Goal: Find specific page/section: Find specific page/section

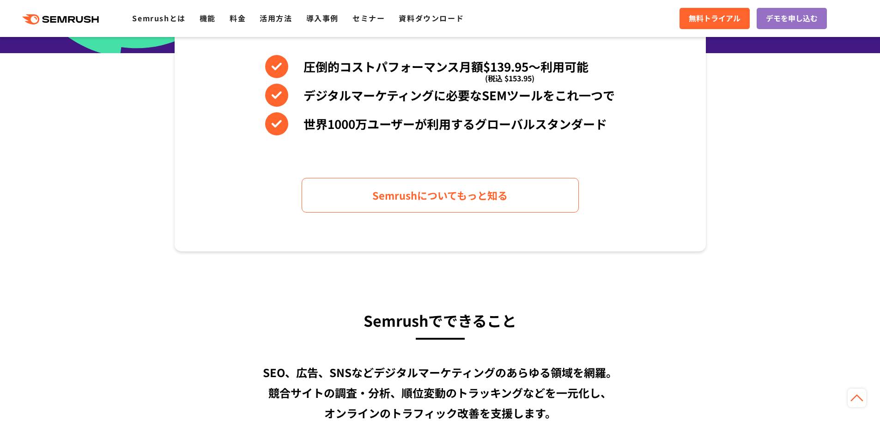
scroll to position [185, 0]
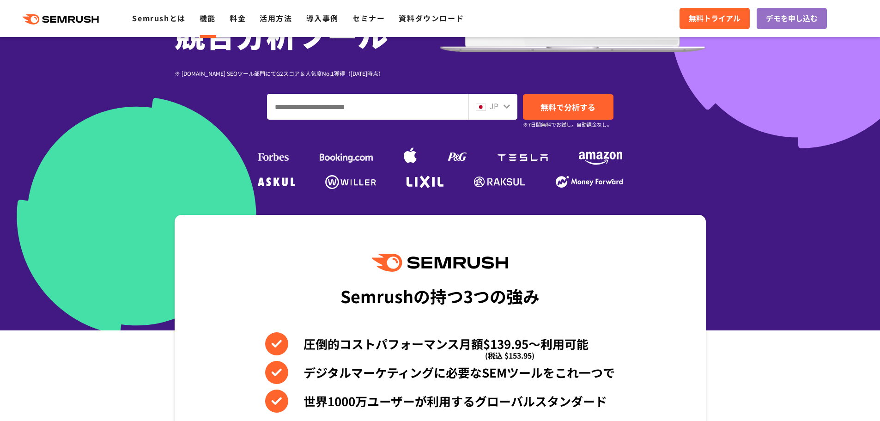
click at [203, 15] on link "機能" at bounding box center [208, 17] width 16 height 11
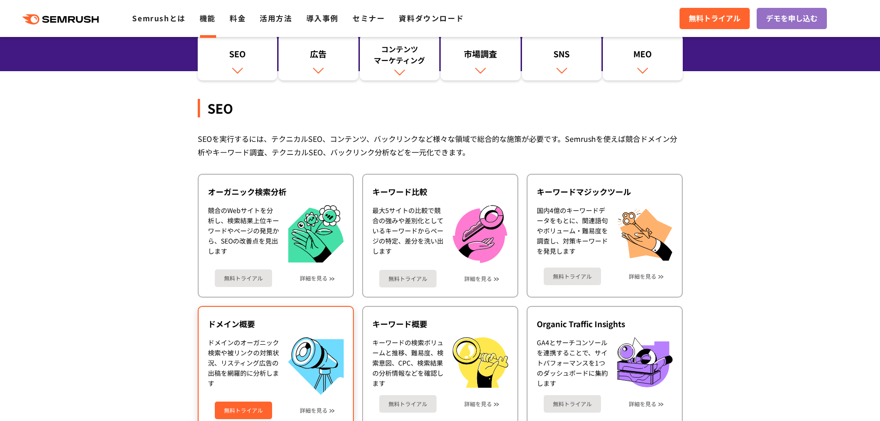
scroll to position [139, 0]
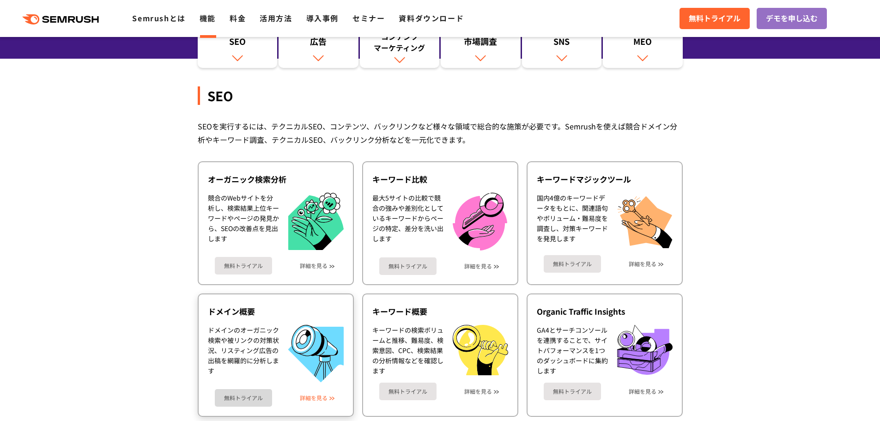
click at [323, 394] on link "詳細を見る" at bounding box center [314, 397] width 28 height 6
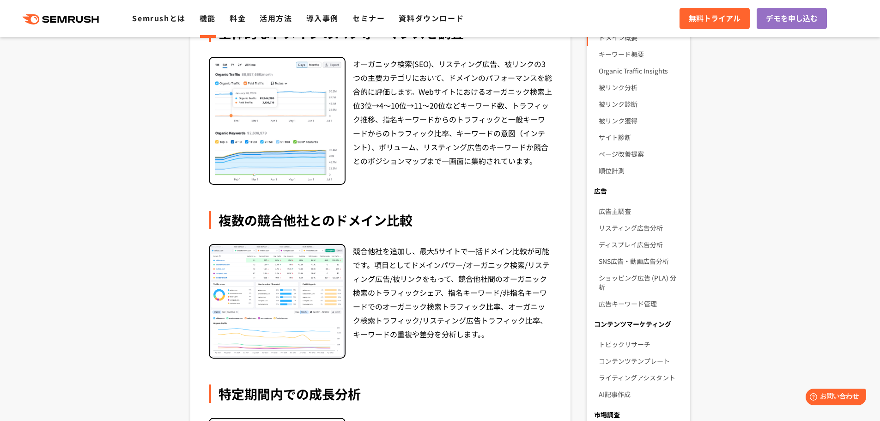
scroll to position [231, 0]
